Goal: Task Accomplishment & Management: Manage account settings

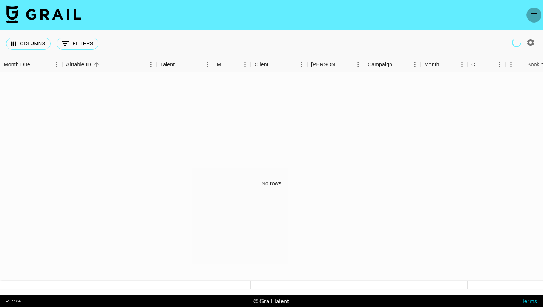
click at [534, 14] on icon "open drawer" at bounding box center [533, 15] width 9 height 9
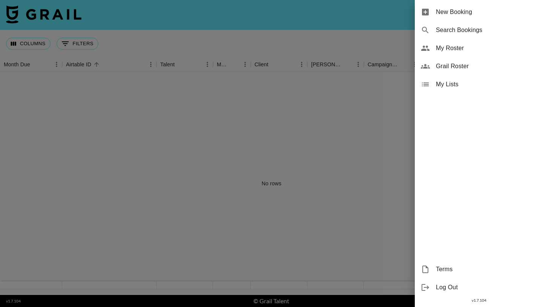
click at [455, 49] on span "My Roster" at bounding box center [486, 48] width 101 height 9
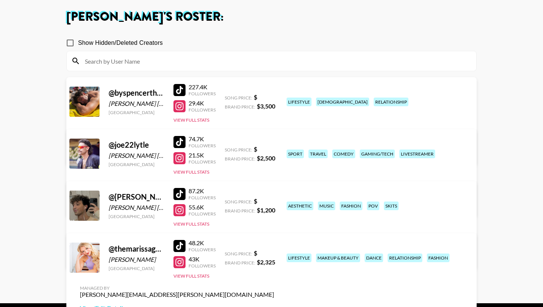
scroll to position [45, 0]
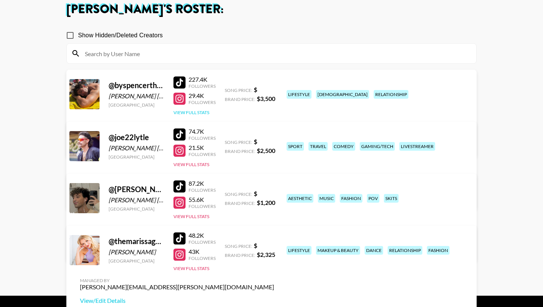
click at [187, 113] on button "View Full Stats" at bounding box center [191, 113] width 36 height 6
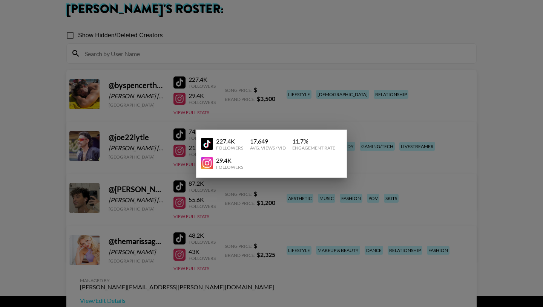
click at [180, 94] on div at bounding box center [271, 153] width 543 height 307
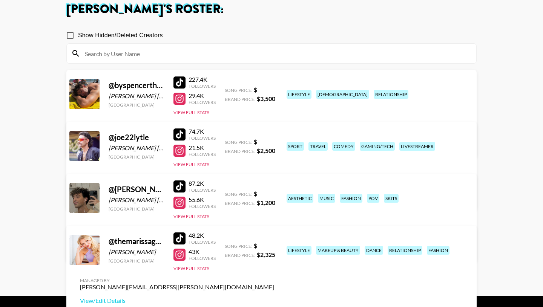
click at [274, 141] on link "View/Edit Details" at bounding box center [177, 145] width 194 height 8
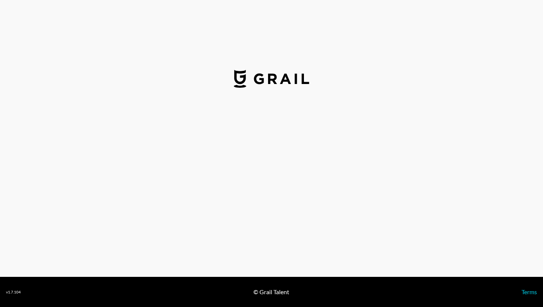
select select "USD"
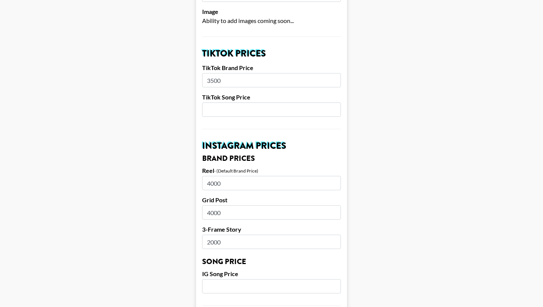
scroll to position [223, 0]
